Goal: Transaction & Acquisition: Purchase product/service

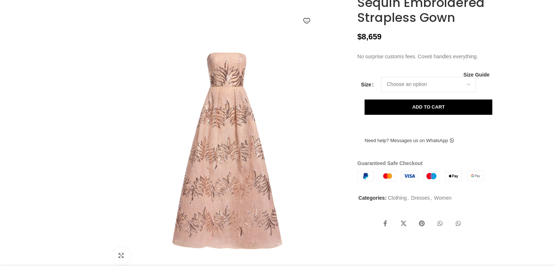
scroll to position [111, 0]
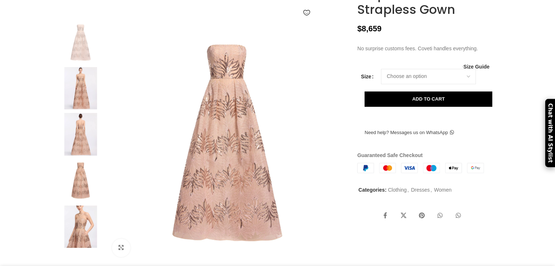
click at [87, 156] on img at bounding box center [80, 134] width 45 height 43
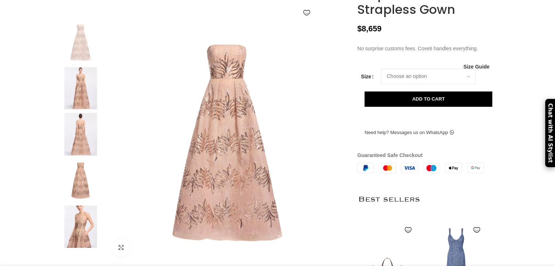
click at [71, 156] on img at bounding box center [80, 134] width 45 height 43
click at [85, 143] on img at bounding box center [80, 134] width 45 height 43
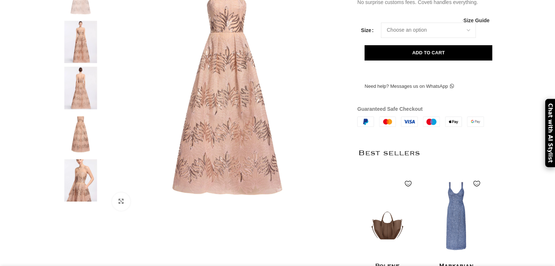
scroll to position [184, 0]
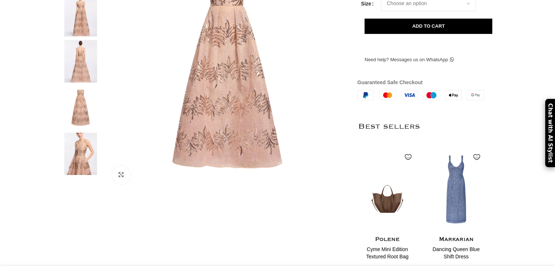
click at [78, 129] on img at bounding box center [80, 107] width 45 height 43
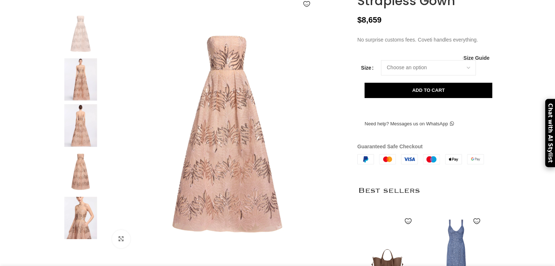
scroll to position [111, 0]
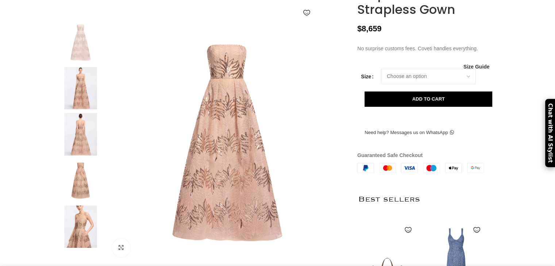
click at [293, 153] on img at bounding box center [228, 142] width 242 height 242
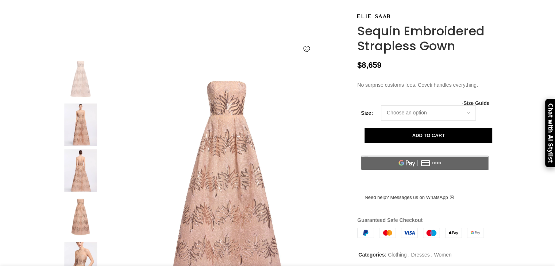
click at [86, 136] on img at bounding box center [80, 125] width 45 height 43
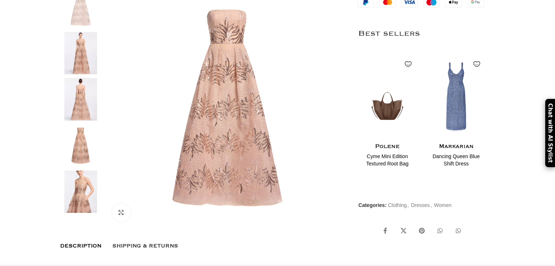
click at [88, 116] on img at bounding box center [80, 99] width 45 height 43
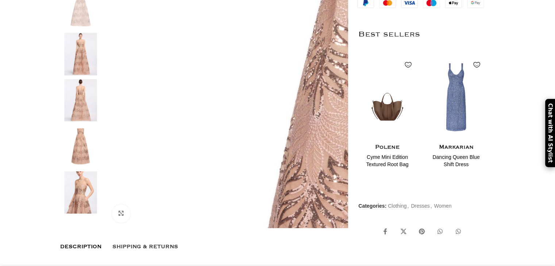
scroll to position [0, 77]
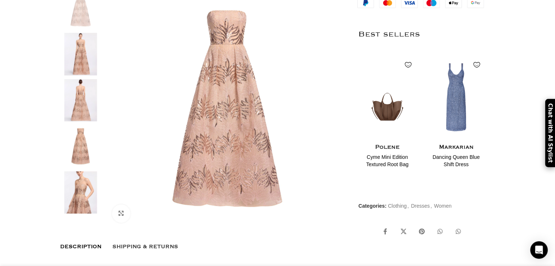
click at [78, 116] on img at bounding box center [80, 100] width 45 height 43
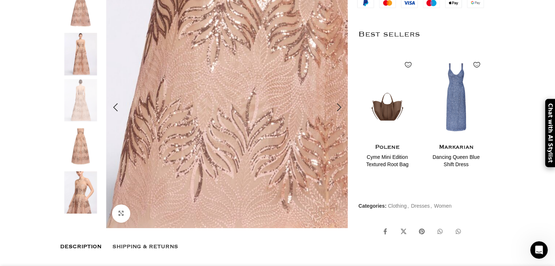
scroll to position [0, 307]
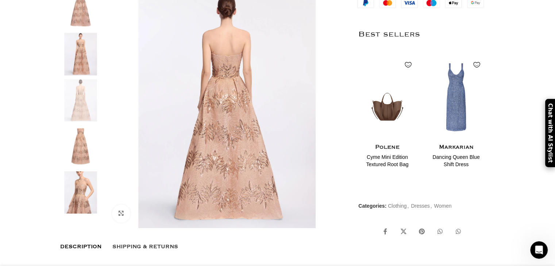
click at [80, 214] on img at bounding box center [80, 193] width 45 height 43
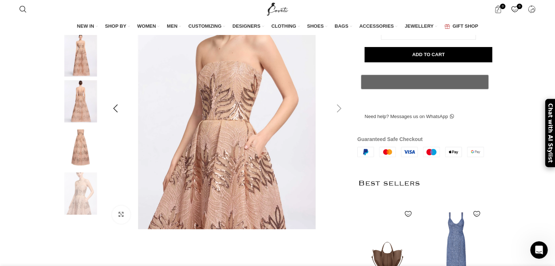
scroll to position [146, 0]
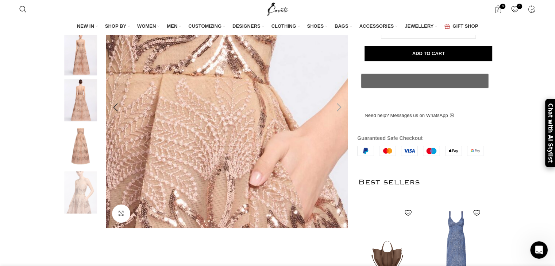
scroll to position [0, 538]
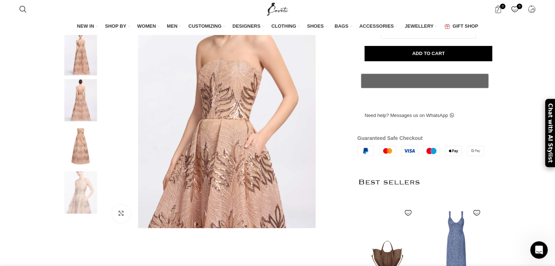
click at [78, 212] on img at bounding box center [80, 193] width 45 height 43
click at [80, 159] on img at bounding box center [80, 146] width 45 height 43
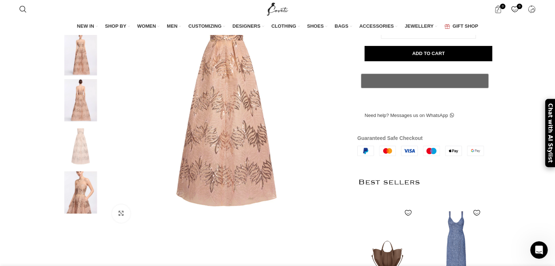
click at [81, 109] on img at bounding box center [80, 100] width 45 height 43
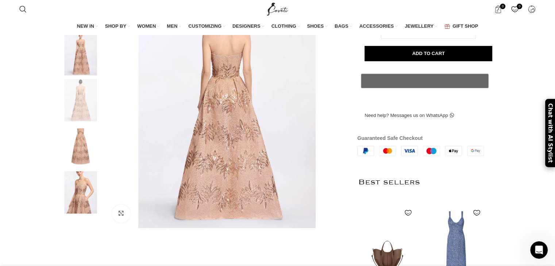
click at [83, 75] on img at bounding box center [80, 54] width 45 height 43
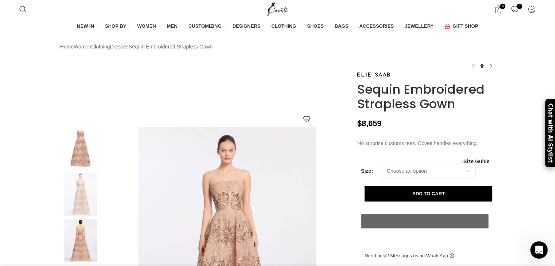
scroll to position [0, 0]
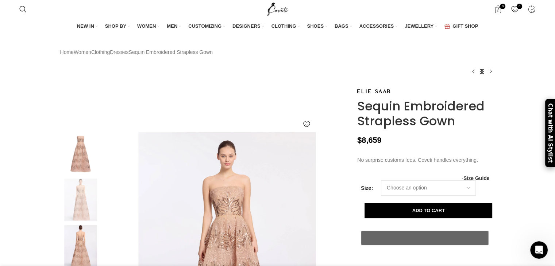
click at [84, 165] on img at bounding box center [80, 153] width 45 height 43
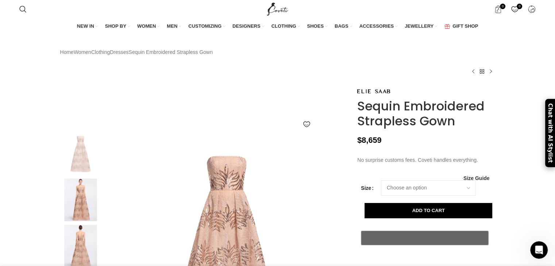
scroll to position [0, 615]
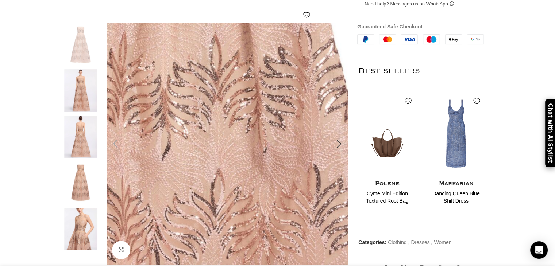
scroll to position [0, 153]
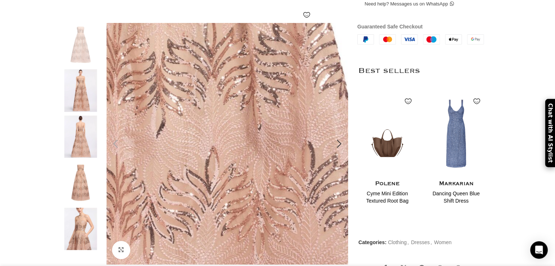
click at [240, 188] on img at bounding box center [204, 60] width 685 height 934
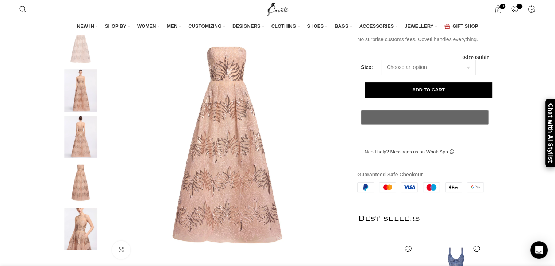
scroll to position [182, 0]
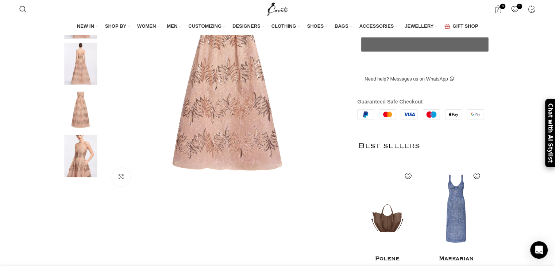
click at [74, 177] on img at bounding box center [80, 156] width 45 height 43
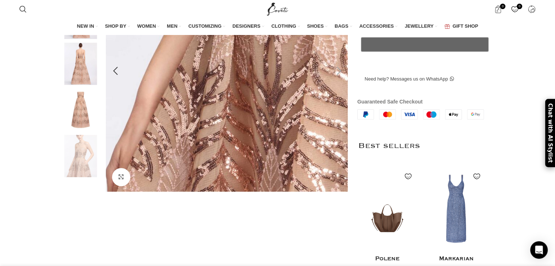
scroll to position [0, 230]
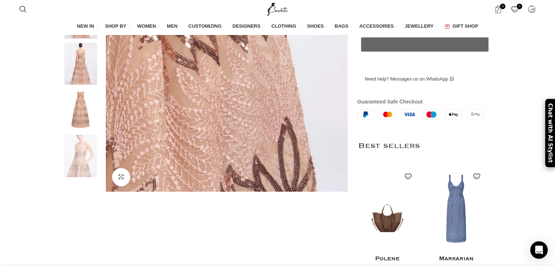
click at [273, 223] on div "Add to wishlist Click to enlarge" at bounding box center [203, 127] width 297 height 447
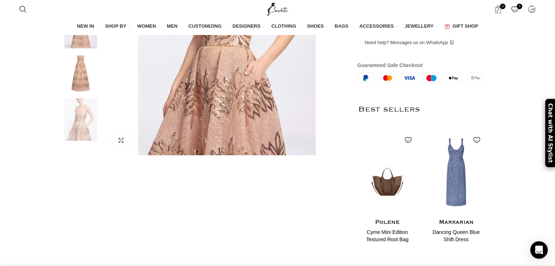
scroll to position [0, 461]
